Goal: Task Accomplishment & Management: Complete application form

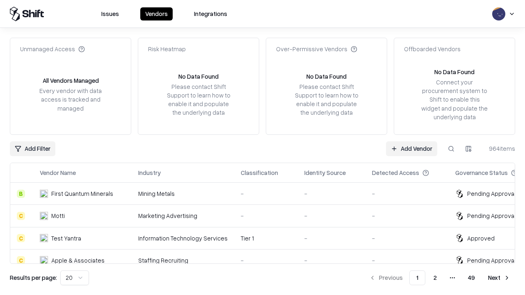
click at [412, 149] on link "Add Vendor" at bounding box center [411, 149] width 51 height 15
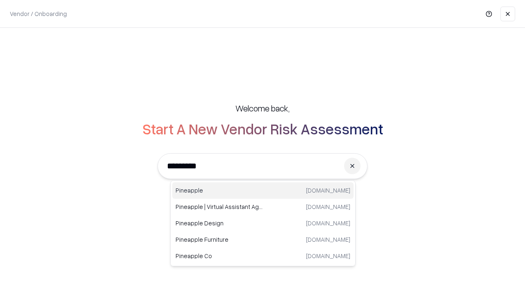
click at [263, 191] on div "Pineapple [DOMAIN_NAME]" at bounding box center [262, 191] width 181 height 16
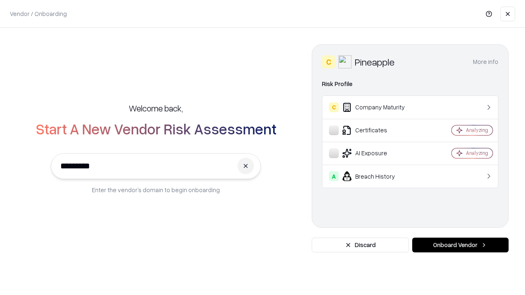
type input "*********"
click at [460, 245] on button "Onboard Vendor" at bounding box center [460, 245] width 96 height 15
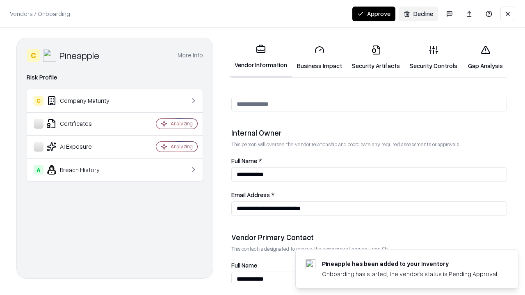
scroll to position [425, 0]
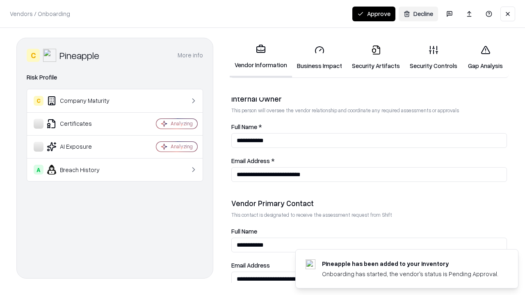
click at [320, 57] on link "Business Impact" at bounding box center [319, 58] width 55 height 38
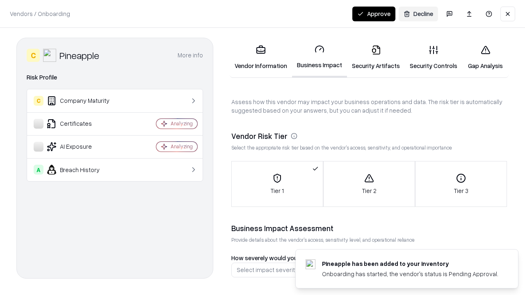
click at [376, 57] on link "Security Artifacts" at bounding box center [376, 58] width 58 height 38
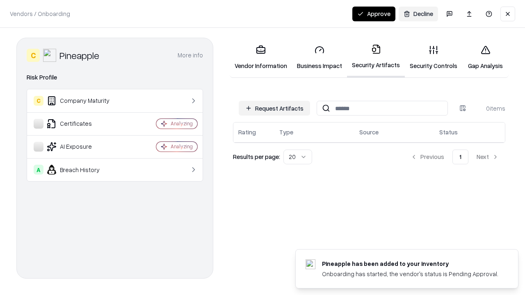
click at [275, 108] on button "Request Artifacts" at bounding box center [274, 108] width 71 height 15
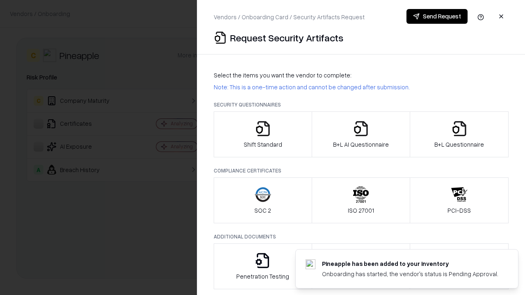
click at [263, 135] on icon "button" at bounding box center [263, 129] width 16 height 16
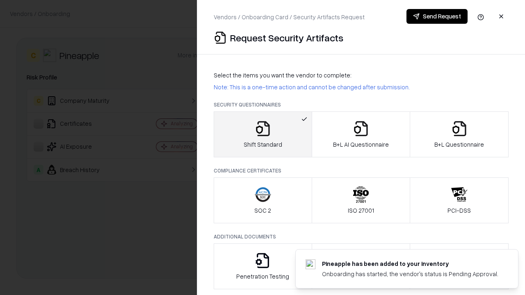
click at [437, 16] on button "Send Request" at bounding box center [437, 16] width 61 height 15
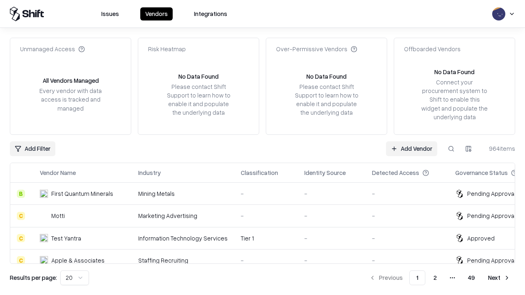
click at [451, 149] on button at bounding box center [451, 149] width 15 height 15
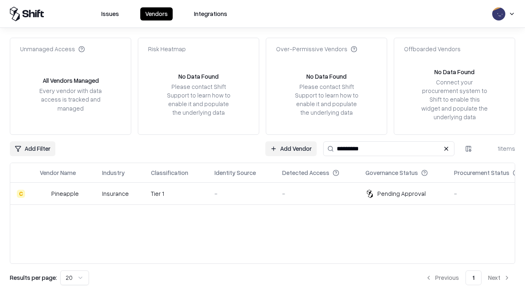
type input "*********"
click at [268, 194] on div "-" at bounding box center [242, 194] width 55 height 9
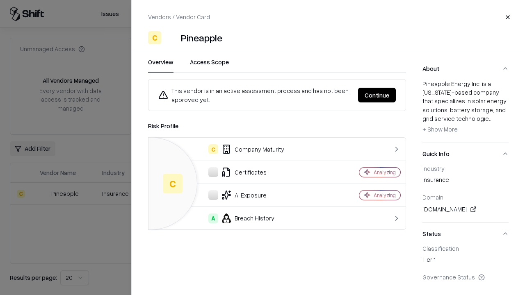
click at [377, 95] on button "Continue" at bounding box center [377, 95] width 38 height 15
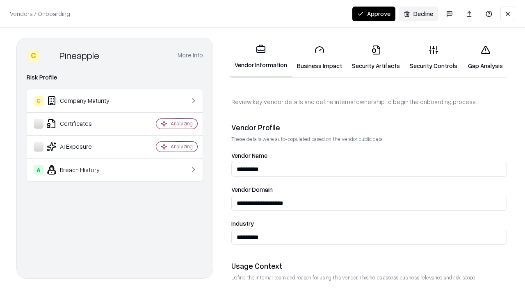
click at [376, 57] on link "Security Artifacts" at bounding box center [376, 58] width 58 height 38
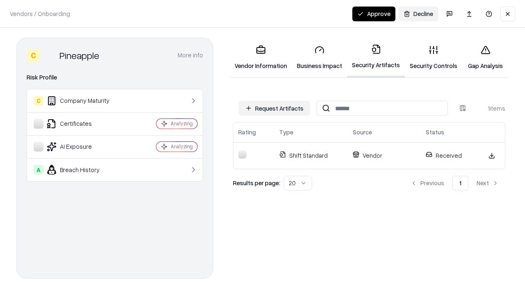
click at [434, 57] on link "Security Controls" at bounding box center [433, 58] width 57 height 38
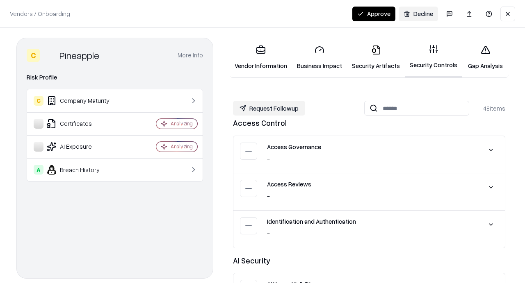
click at [269, 108] on button "Request Followup" at bounding box center [269, 108] width 72 height 15
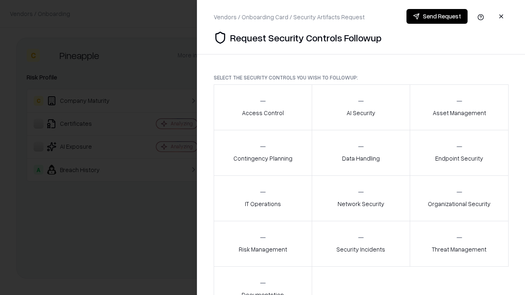
click at [263, 108] on div "Access Control" at bounding box center [263, 107] width 42 height 20
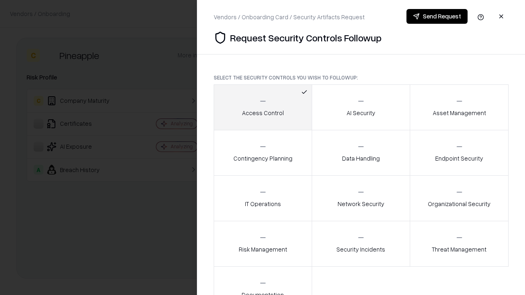
click at [437, 16] on button "Send Request" at bounding box center [437, 16] width 61 height 15
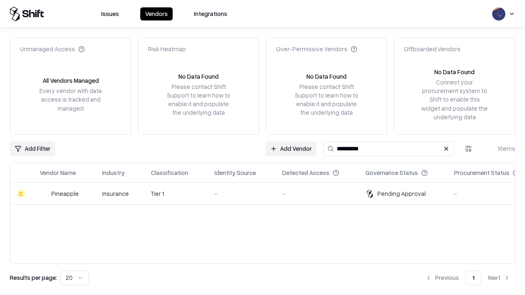
type input "*********"
click at [268, 194] on div "-" at bounding box center [242, 194] width 55 height 9
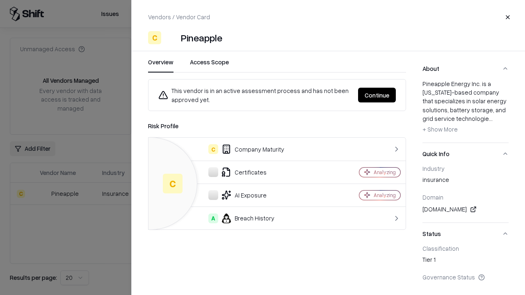
click at [377, 95] on button "Continue" at bounding box center [377, 95] width 38 height 15
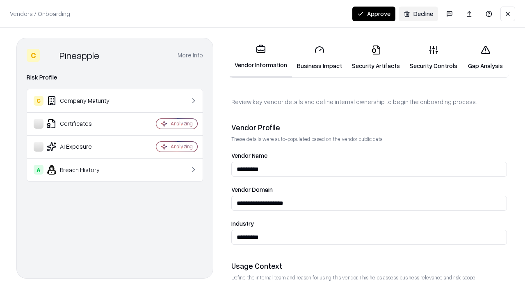
click at [374, 14] on button "Approve" at bounding box center [374, 14] width 43 height 15
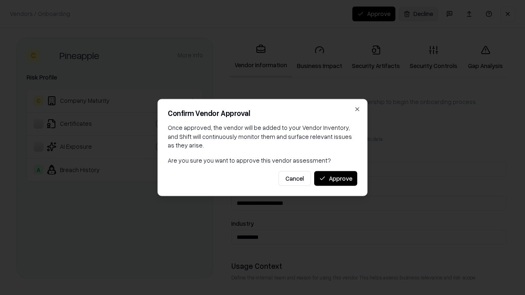
click at [336, 179] on button "Approve" at bounding box center [335, 178] width 43 height 15
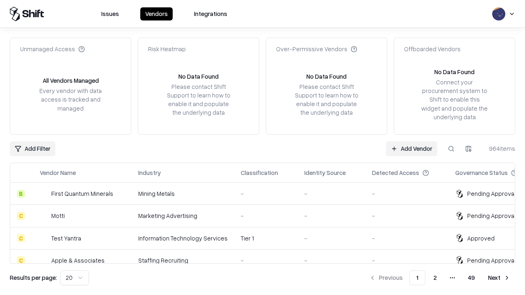
type input "*********"
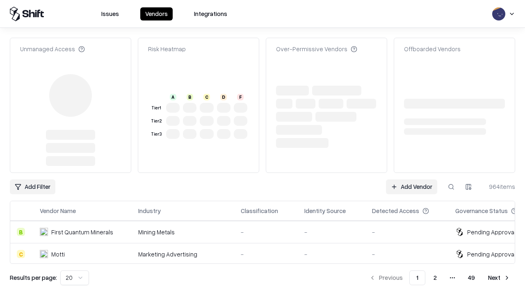
click at [412, 180] on link "Add Vendor" at bounding box center [411, 187] width 51 height 15
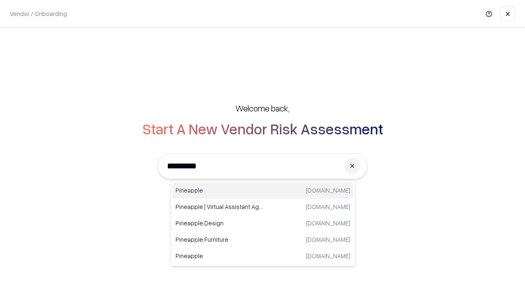
click at [263, 191] on div "Pineapple [DOMAIN_NAME]" at bounding box center [262, 191] width 181 height 16
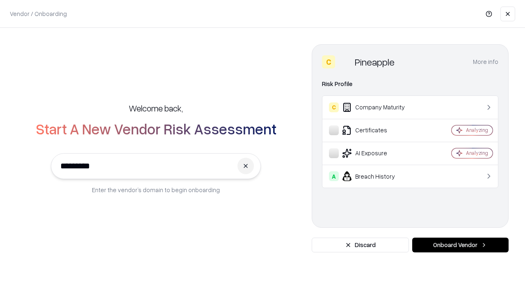
type input "*********"
click at [460, 245] on button "Onboard Vendor" at bounding box center [460, 245] width 96 height 15
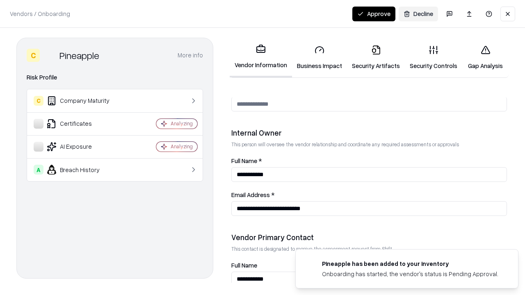
scroll to position [425, 0]
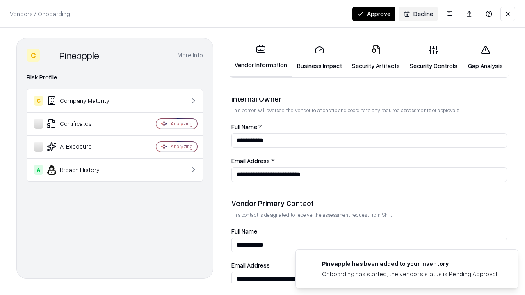
click at [374, 14] on button "Approve" at bounding box center [374, 14] width 43 height 15
